Goal: Browse casually

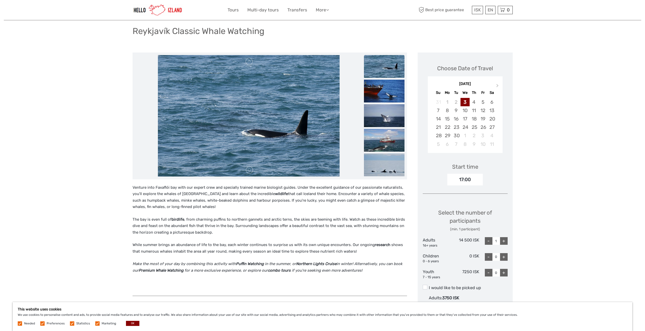
scroll to position [25, 0]
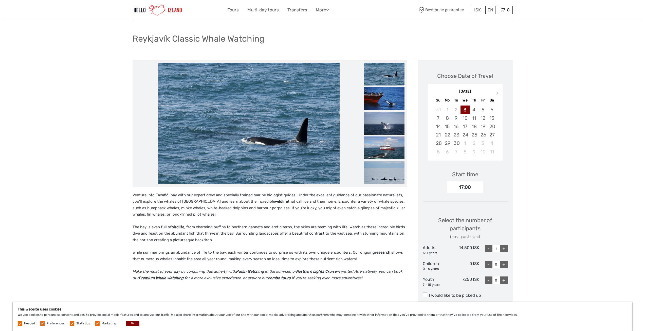
click at [387, 75] on img at bounding box center [384, 74] width 41 height 23
click at [381, 95] on img at bounding box center [384, 98] width 41 height 23
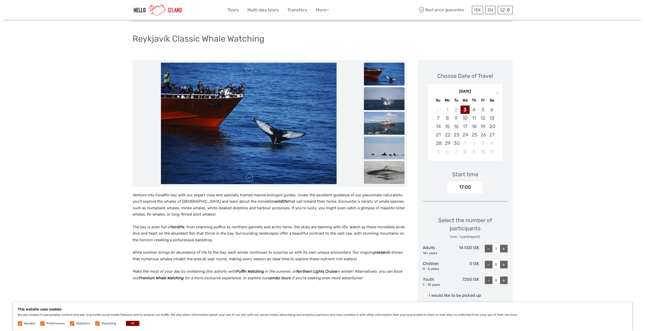
click at [385, 101] on img at bounding box center [384, 98] width 41 height 23
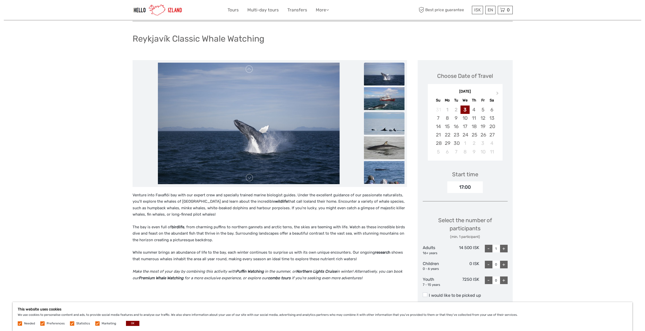
click at [385, 121] on img at bounding box center [384, 123] width 41 height 23
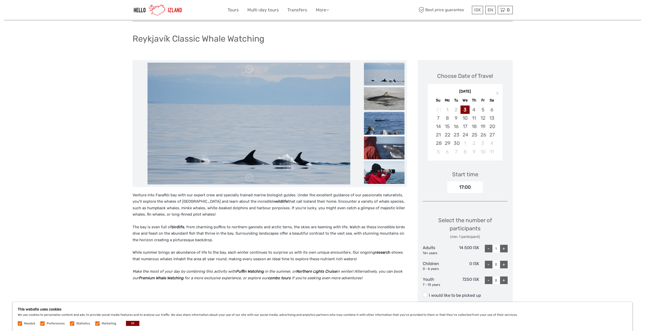
click at [384, 121] on img at bounding box center [384, 123] width 41 height 23
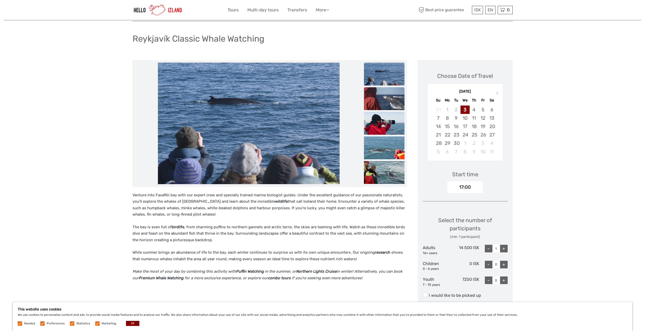
click at [375, 100] on img at bounding box center [384, 98] width 41 height 23
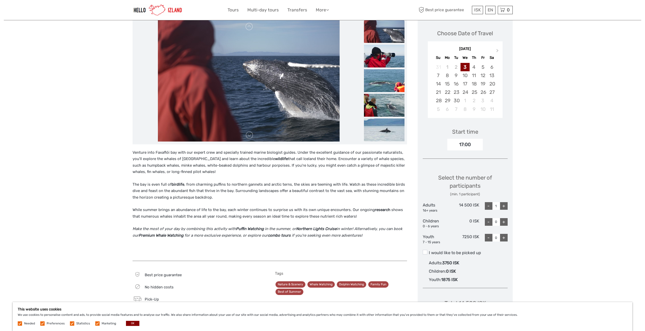
scroll to position [76, 0]
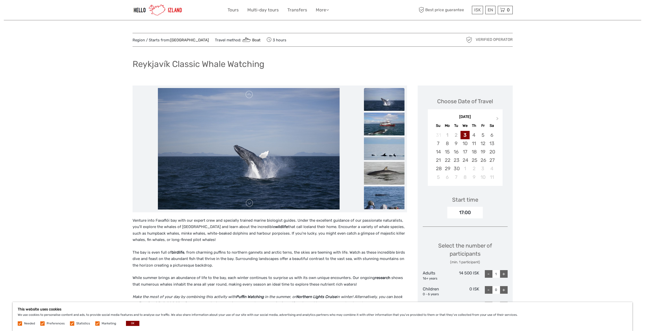
click at [250, 207] on img at bounding box center [249, 149] width 182 height 122
click at [250, 203] on link at bounding box center [249, 203] width 8 height 8
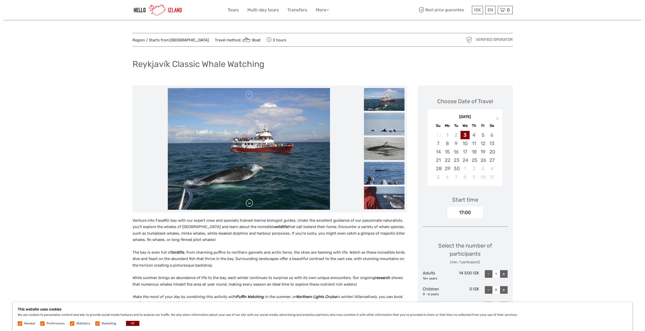
click at [249, 203] on link at bounding box center [249, 203] width 8 height 8
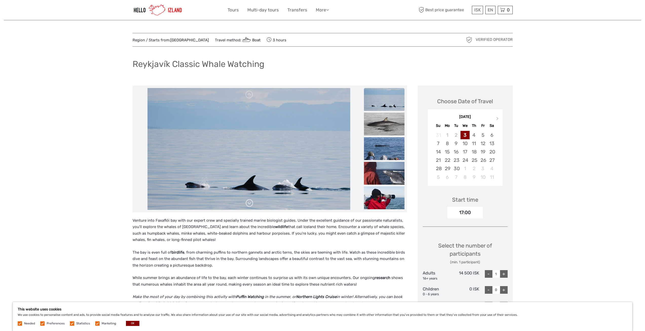
click at [249, 203] on link at bounding box center [249, 203] width 8 height 8
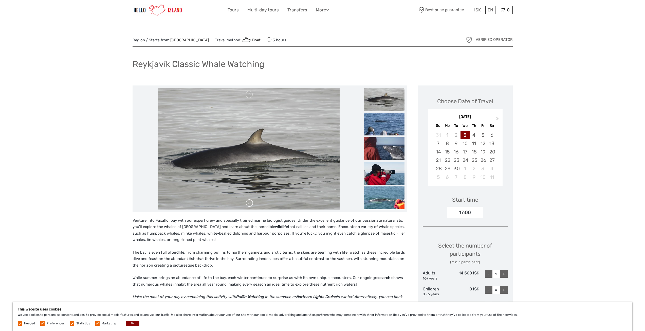
click at [249, 202] on link at bounding box center [249, 203] width 8 height 8
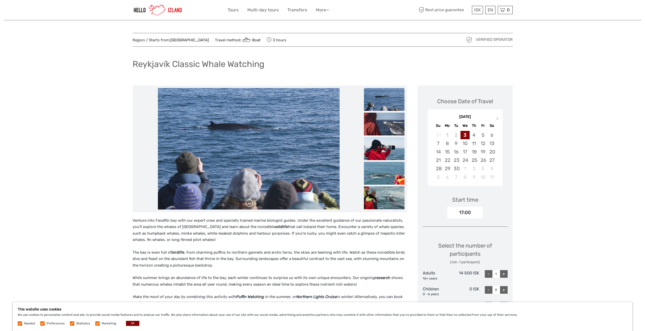
click at [249, 202] on link at bounding box center [249, 203] width 8 height 8
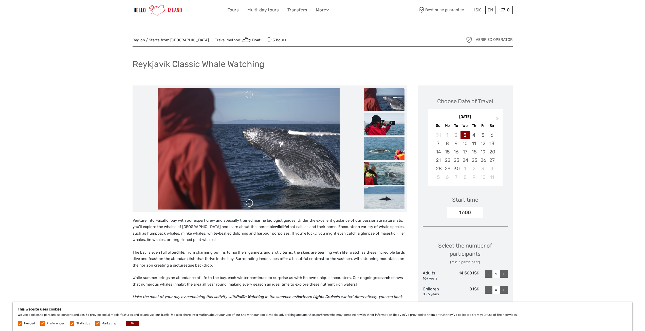
click at [248, 202] on link at bounding box center [249, 203] width 8 height 8
